Goal: Information Seeking & Learning: Learn about a topic

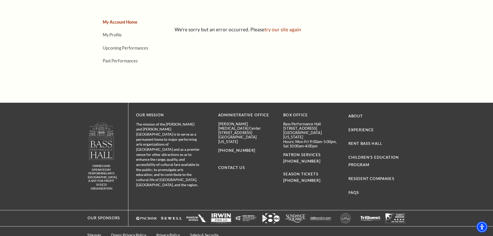
scroll to position [44, 0]
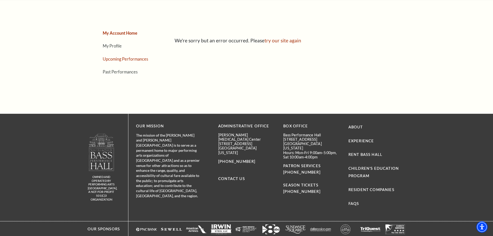
click at [132, 59] on link "Upcoming Performances" at bounding box center [125, 59] width 45 height 5
click at [132, 59] on link "Upcoming Performances" at bounding box center [126, 59] width 46 height 5
click at [123, 72] on link "Past Performances" at bounding box center [120, 71] width 35 height 5
click at [113, 34] on link "My Account Home" at bounding box center [120, 33] width 34 height 5
click at [118, 47] on link "My Profile" at bounding box center [112, 45] width 19 height 5
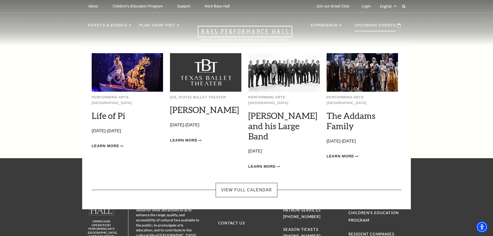
click at [114, 76] on img at bounding box center [127, 72] width 71 height 38
click at [109, 143] on span "Learn More" at bounding box center [105, 146] width 27 height 6
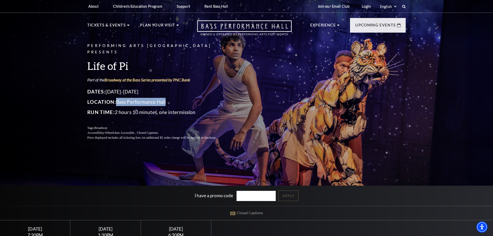
drag, startPoint x: 168, startPoint y: 98, endPoint x: 118, endPoint y: 99, distance: 50.1
click at [118, 99] on p "Location: Bass Performance Hall" at bounding box center [157, 102] width 141 height 8
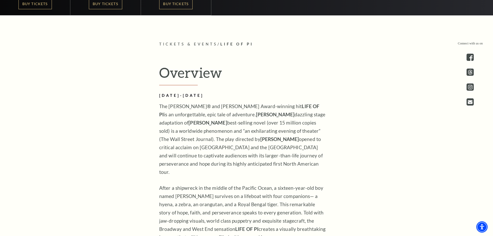
scroll to position [262, 0]
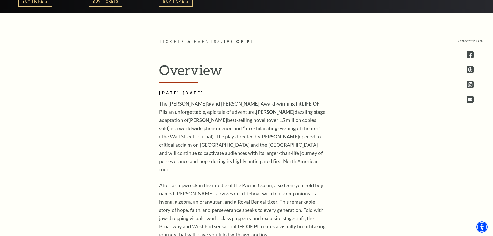
copy p "Bass Performance Hall"
